Goal: Task Accomplishment & Management: Manage account settings

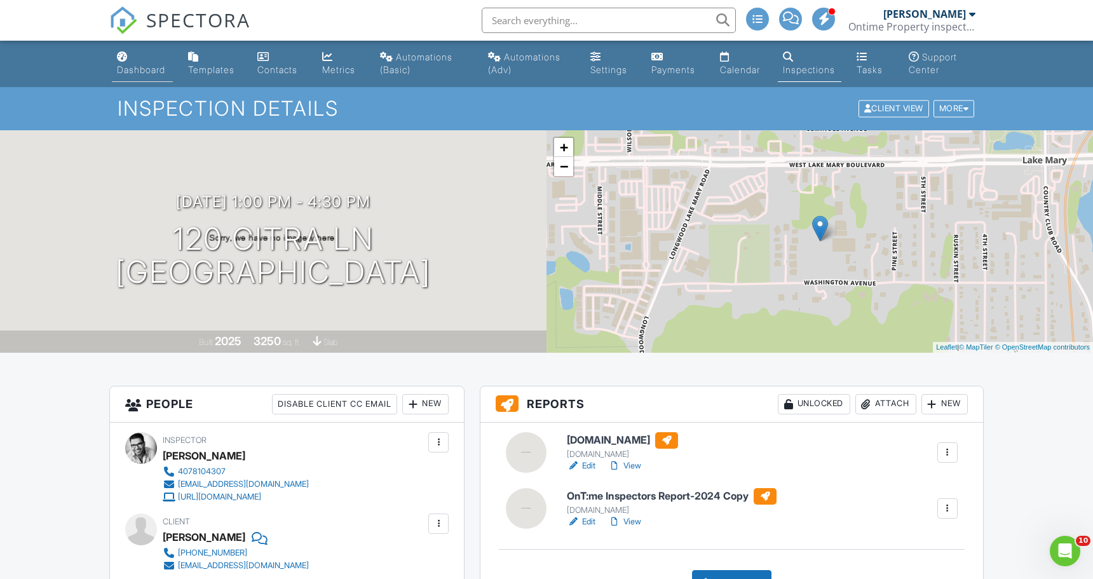
click at [148, 78] on link "Dashboard" at bounding box center [142, 64] width 61 height 36
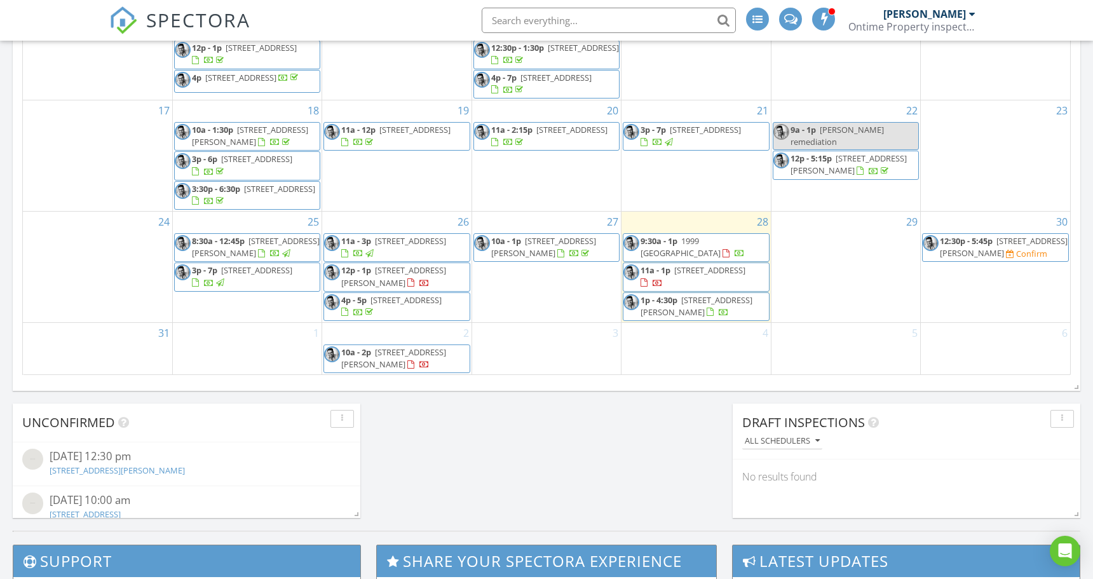
scroll to position [822, 0]
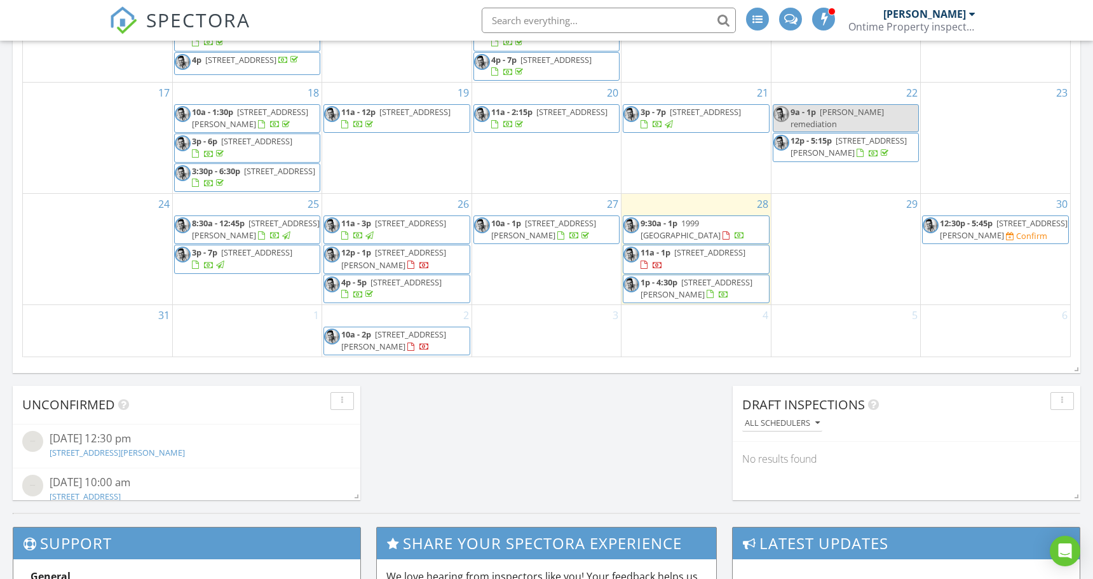
click at [685, 257] on span "611 Lakespur Ln, Altamonte Springs 32714" at bounding box center [709, 252] width 71 height 11
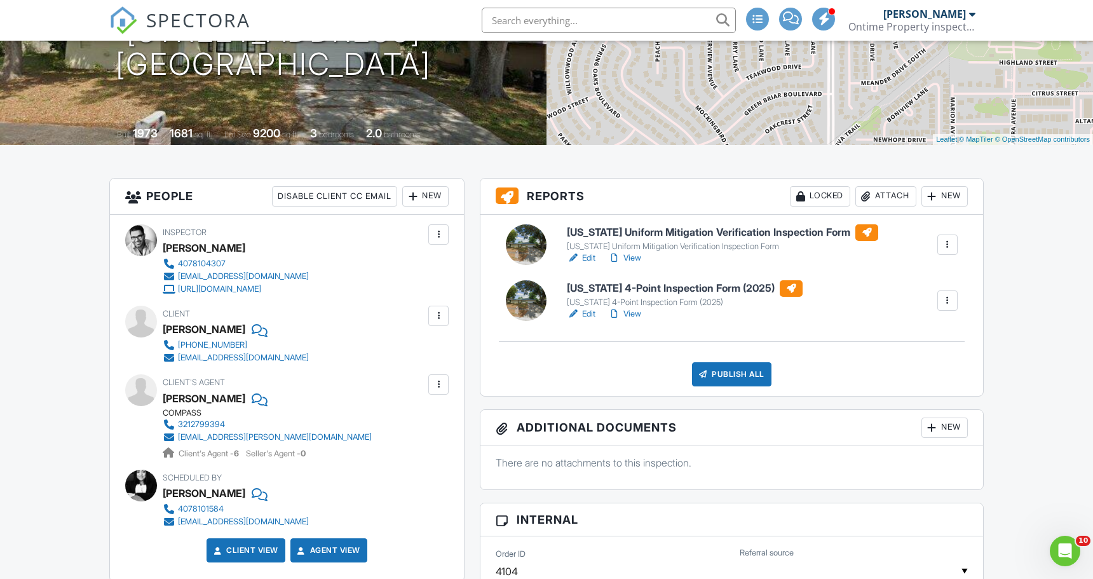
click at [619, 232] on h6 "[US_STATE] Uniform Mitigation Verification Inspection Form" at bounding box center [723, 232] width 312 height 17
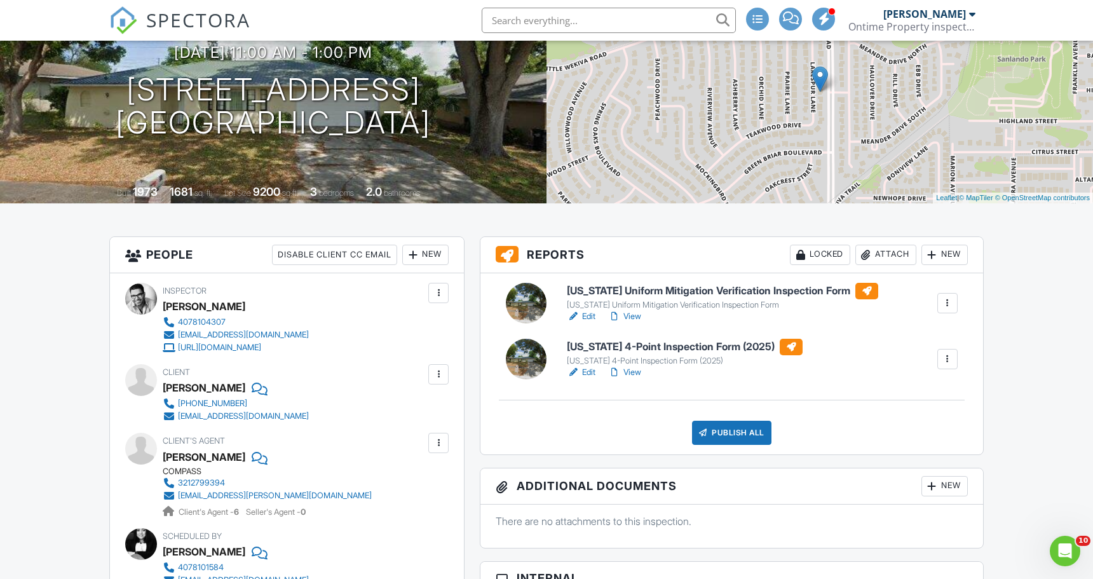
click at [634, 373] on link "View" at bounding box center [624, 372] width 33 height 13
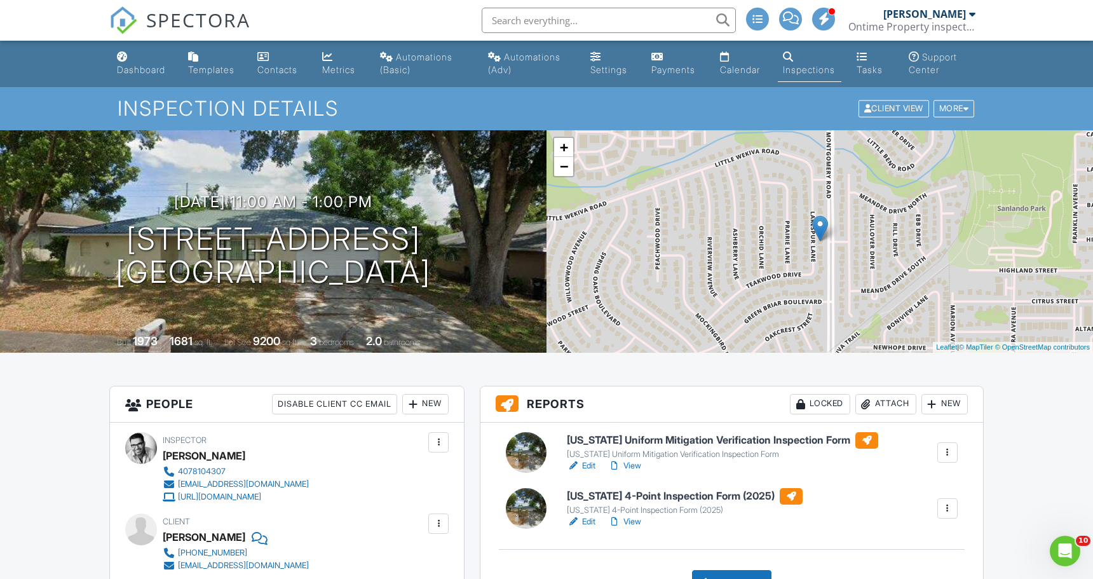
click at [628, 496] on h6 "[US_STATE] 4-Point Inspection Form (2025)" at bounding box center [685, 496] width 236 height 17
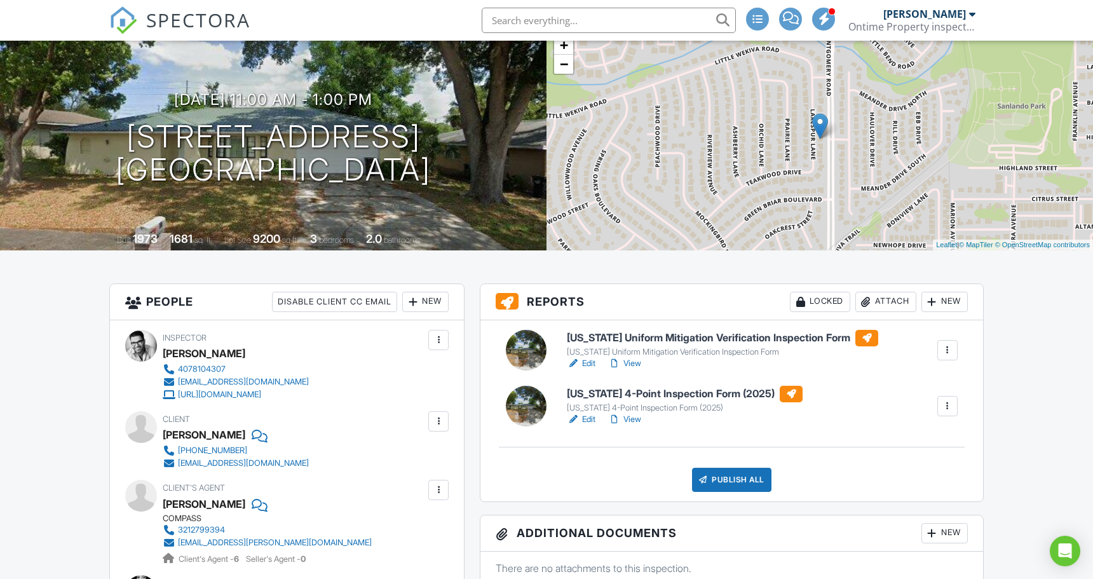
scroll to position [108, 0]
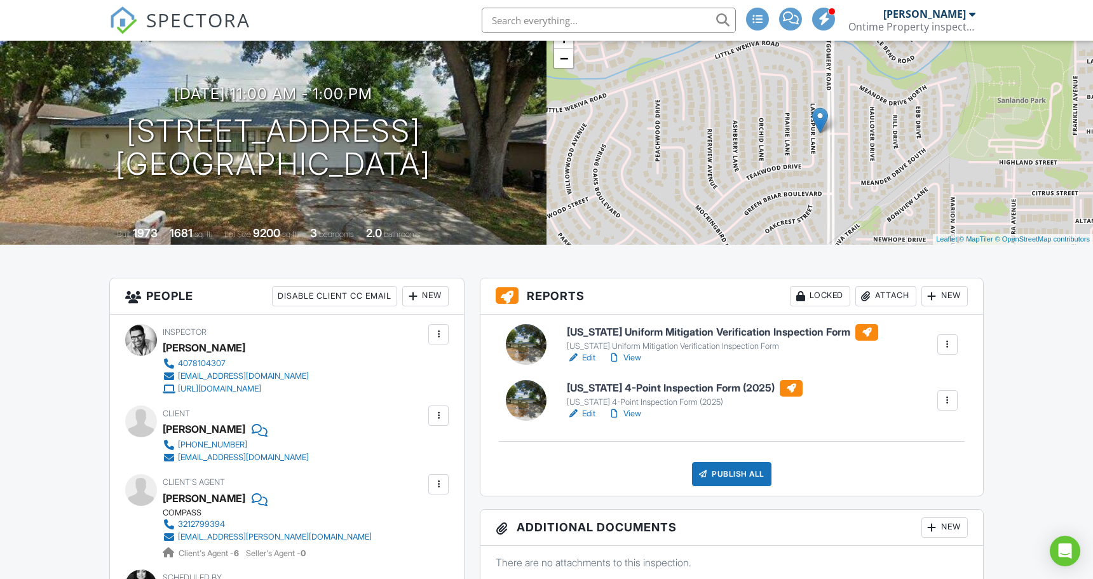
click at [753, 474] on div "Publish All" at bounding box center [731, 474] width 79 height 24
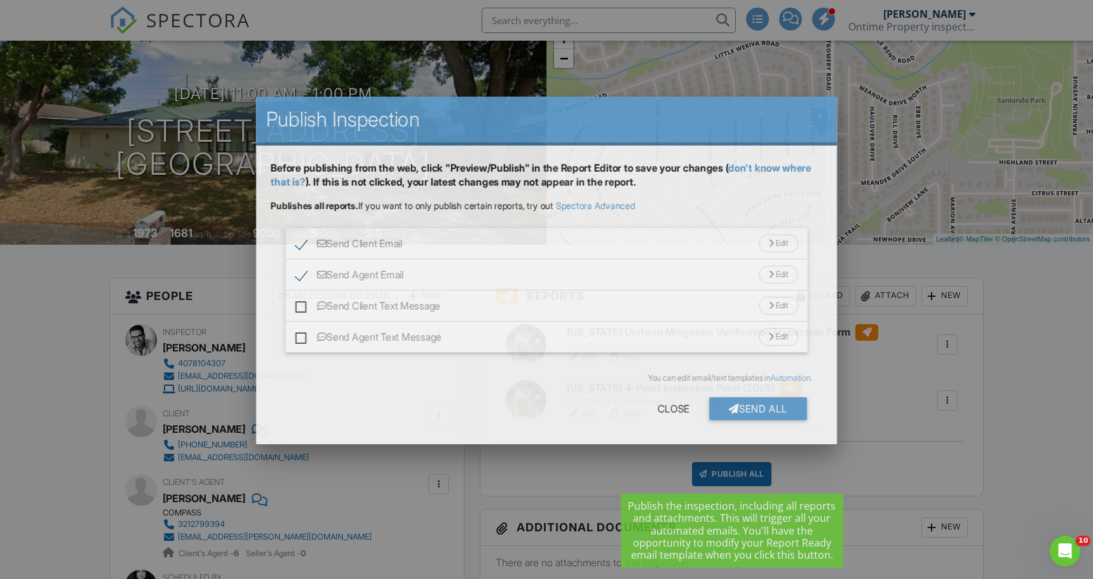
scroll to position [0, 0]
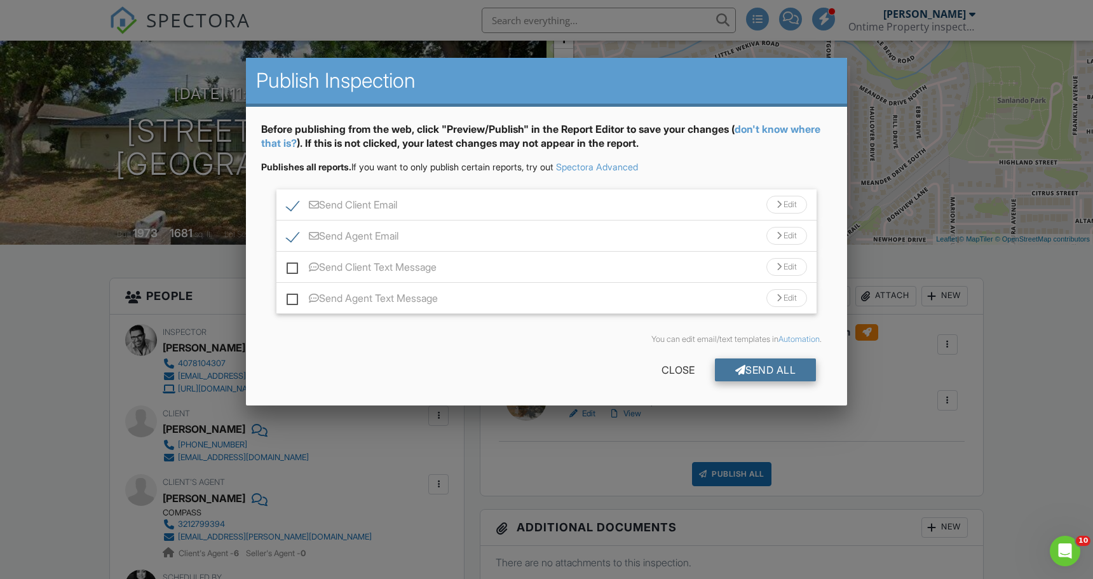
click at [747, 377] on div "Send All" at bounding box center [766, 370] width 102 height 23
